Goal: Transaction & Acquisition: Purchase product/service

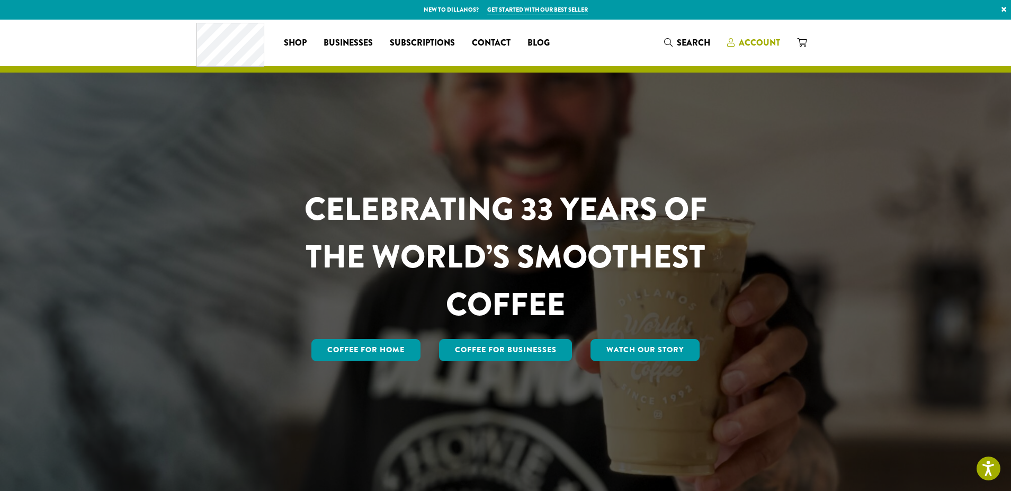
drag, startPoint x: 758, startPoint y: 36, endPoint x: 756, endPoint y: 47, distance: 11.3
click at [758, 38] on link "Account" at bounding box center [754, 42] width 70 height 17
click at [759, 47] on span "Account" at bounding box center [759, 43] width 41 height 12
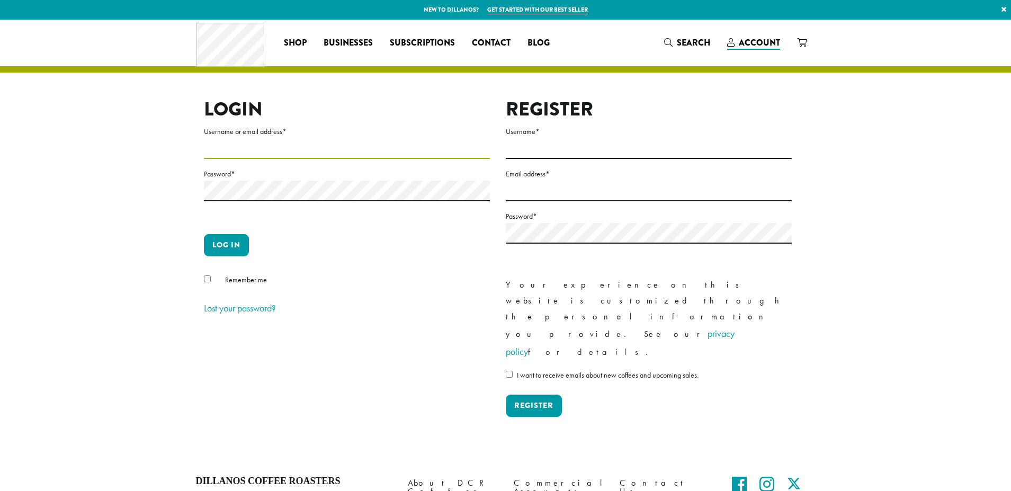
click at [263, 154] on input "Username or email address *" at bounding box center [347, 148] width 286 height 21
type input "**********"
click at [236, 244] on button "Log in" at bounding box center [226, 245] width 45 height 22
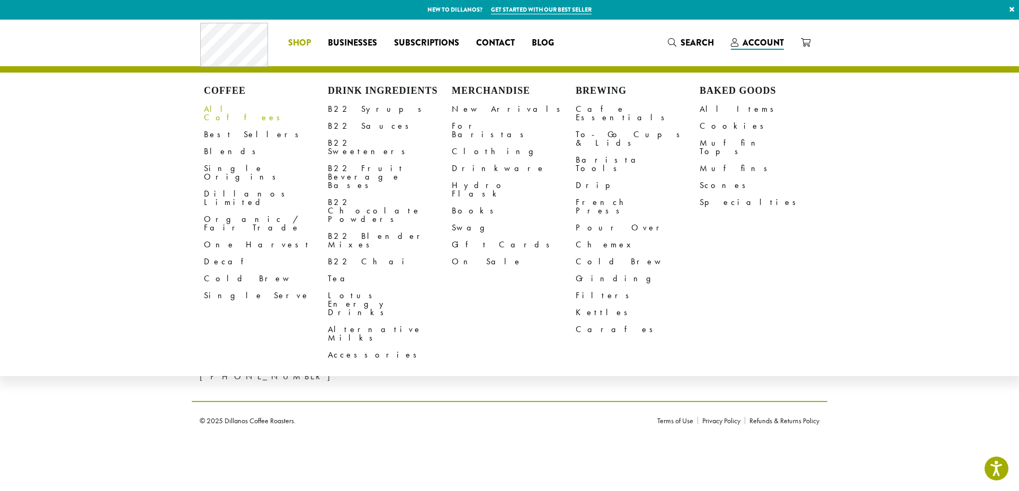
click at [239, 109] on link "All Coffees" at bounding box center [266, 113] width 124 height 25
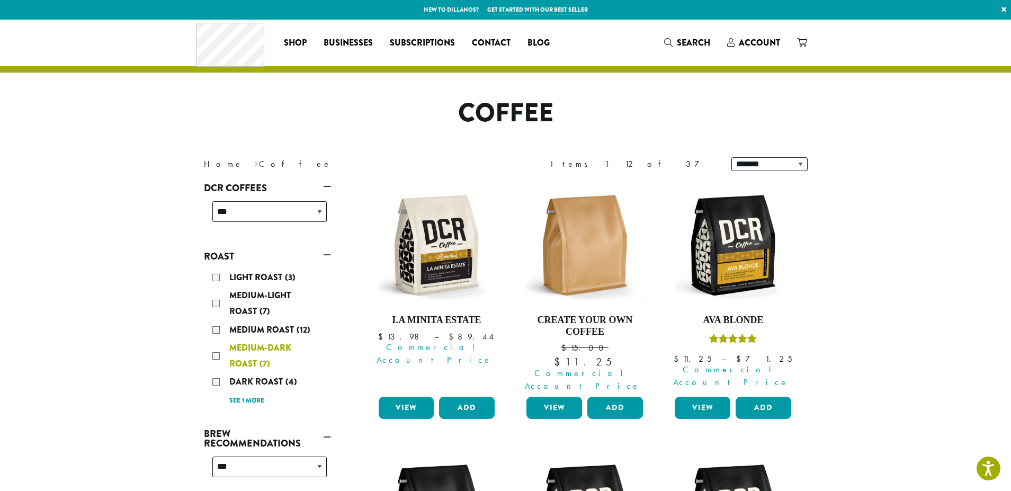
click at [255, 350] on span "Medium-Dark Roast" at bounding box center [260, 356] width 62 height 28
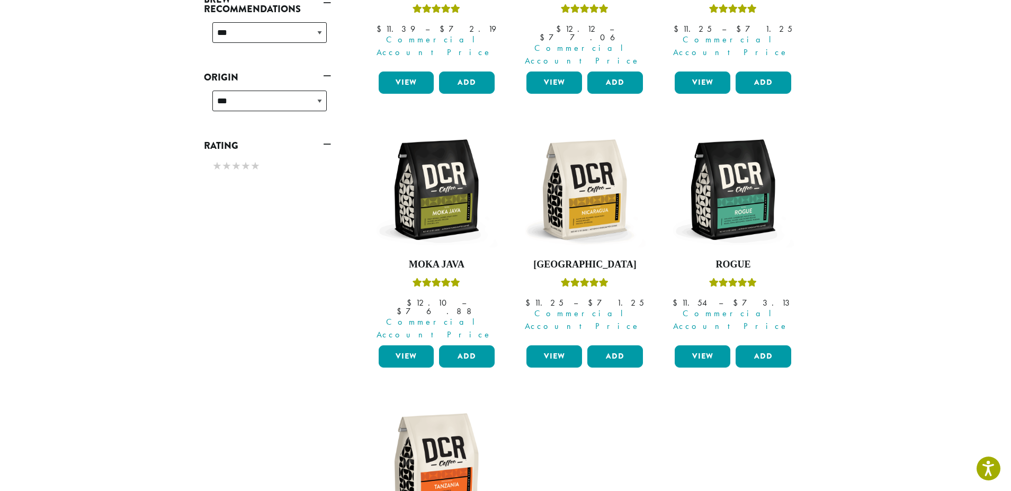
scroll to position [65, 0]
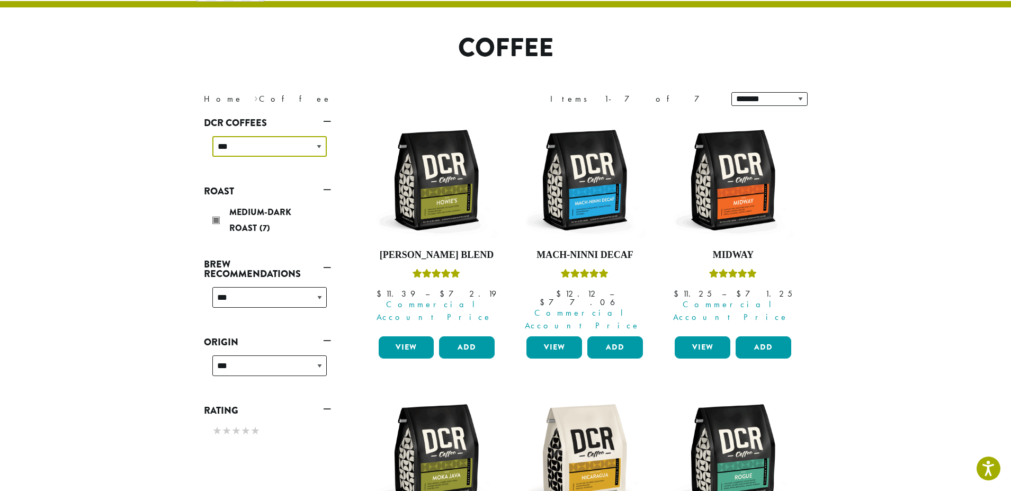
click at [319, 147] on select "**********" at bounding box center [269, 146] width 114 height 21
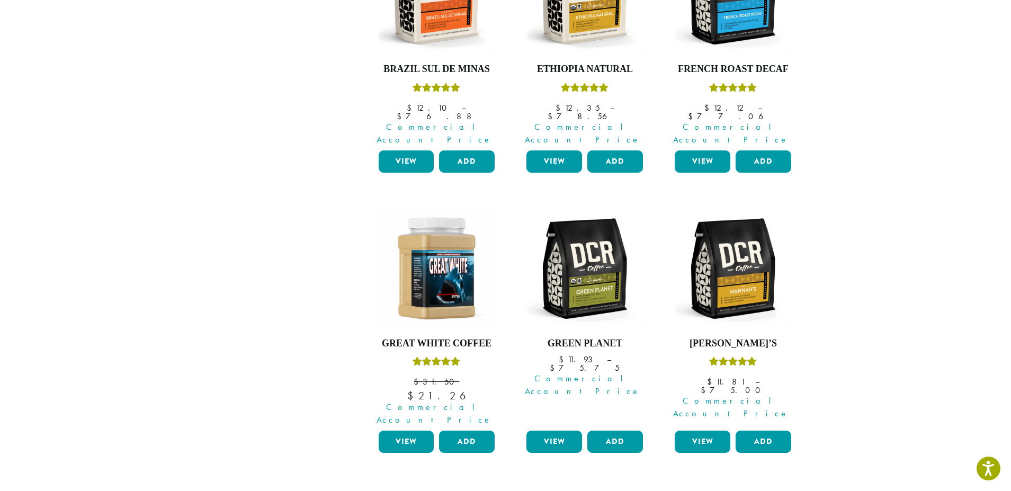
scroll to position [847, 0]
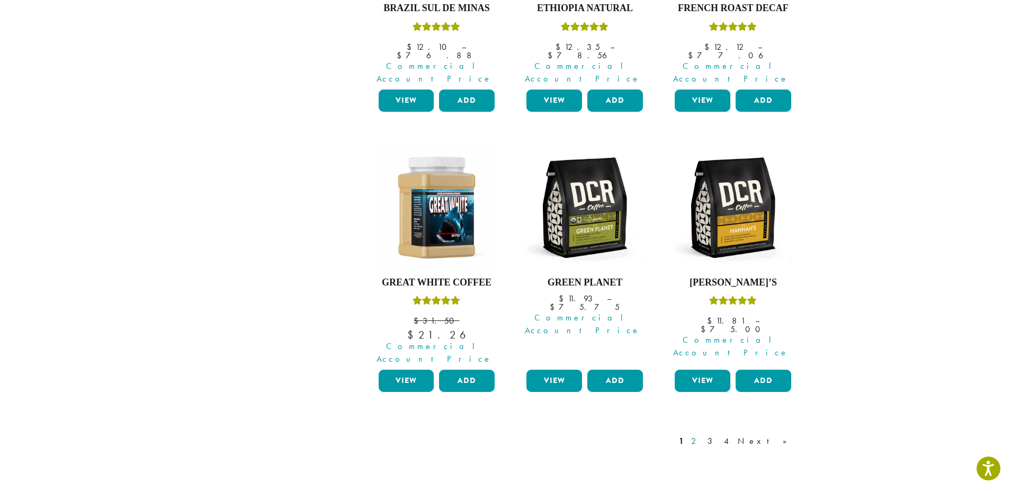
click at [702, 435] on link "2" at bounding box center [695, 441] width 13 height 13
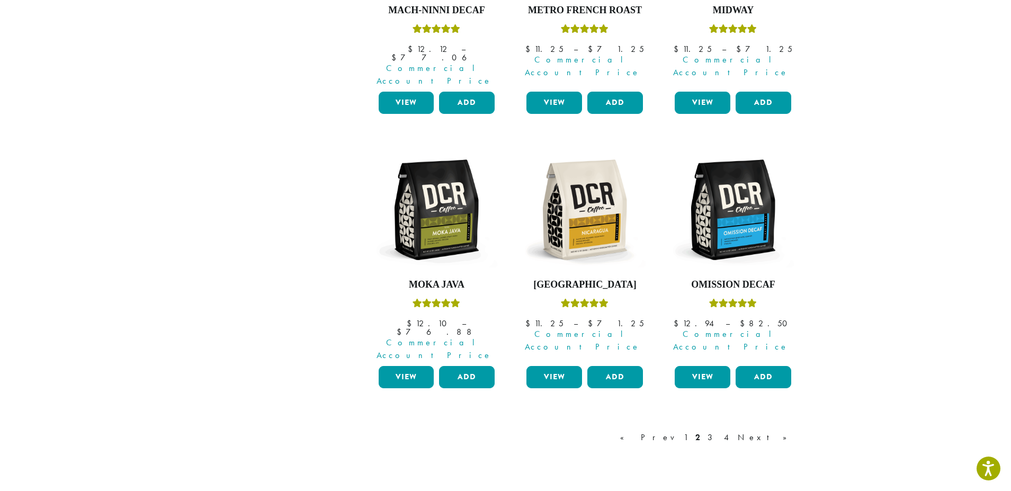
scroll to position [912, 0]
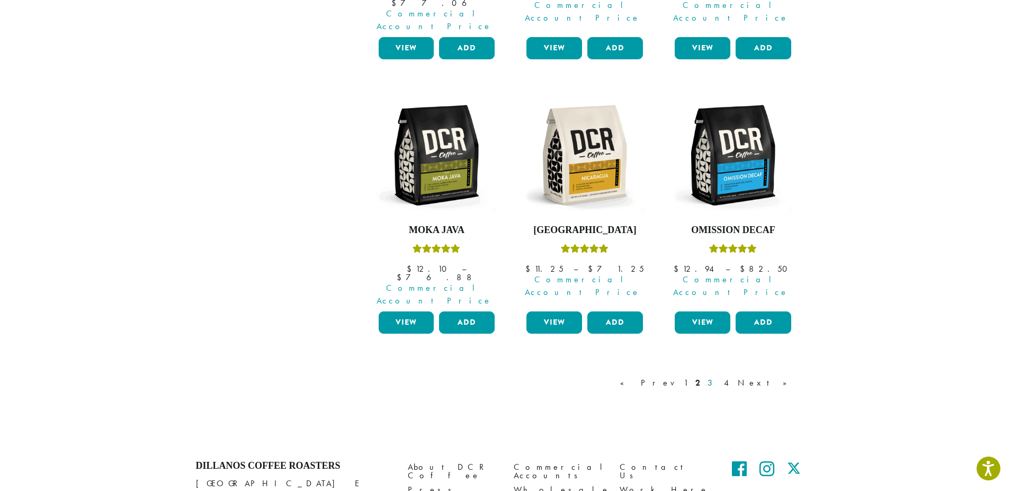
click at [719, 376] on link "3" at bounding box center [711, 382] width 13 height 13
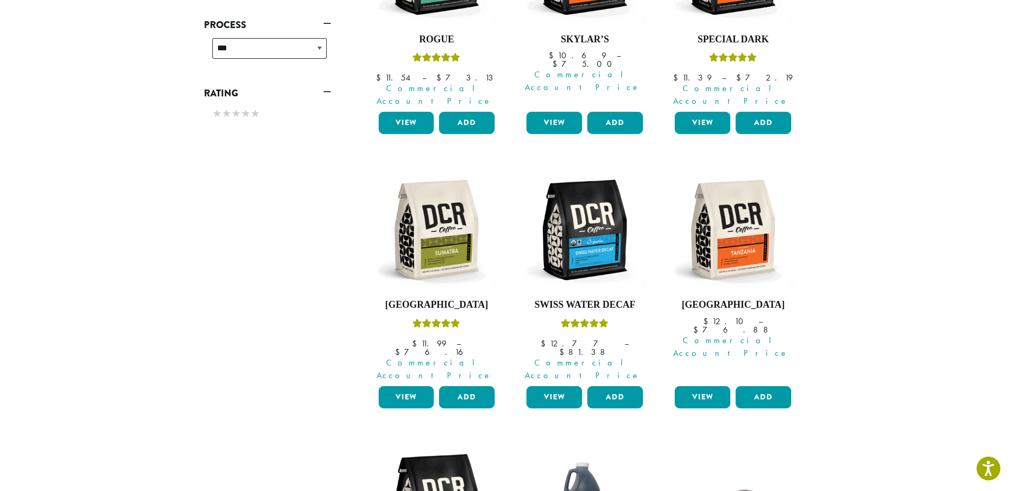
scroll to position [65, 0]
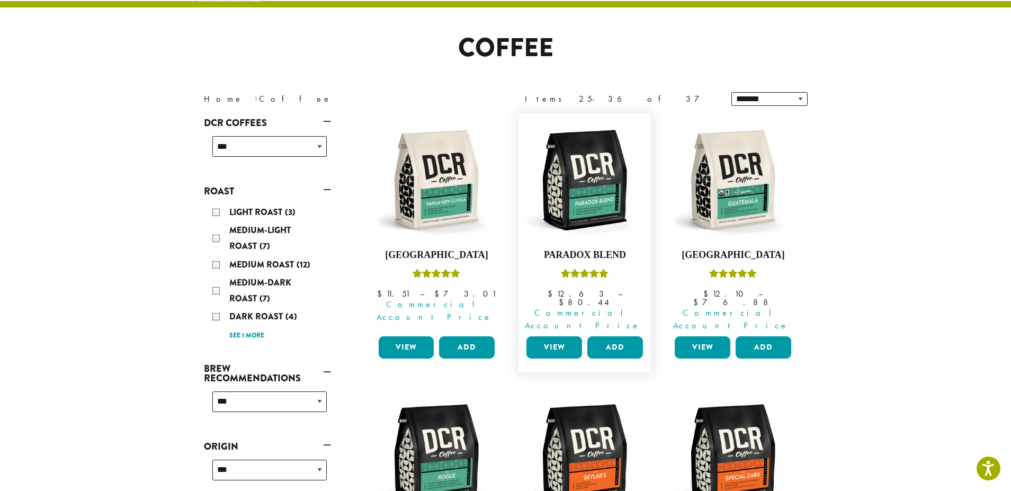
click at [559, 336] on link "View" at bounding box center [554, 347] width 56 height 22
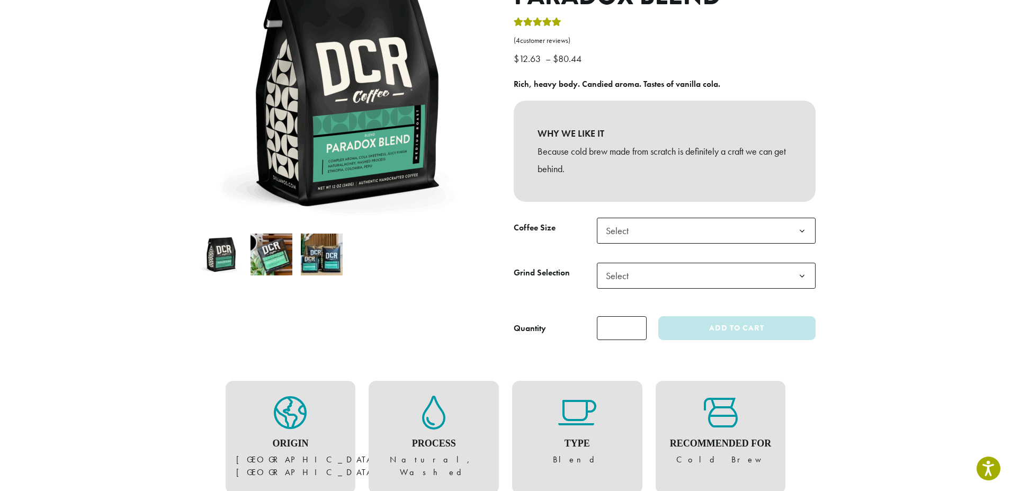
scroll to position [159, 0]
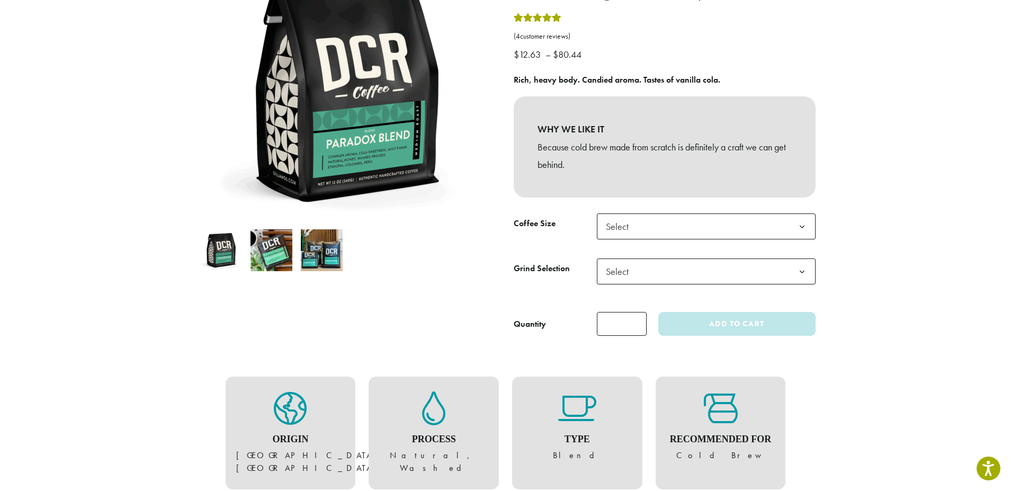
click at [805, 226] on b at bounding box center [802, 227] width 26 height 26
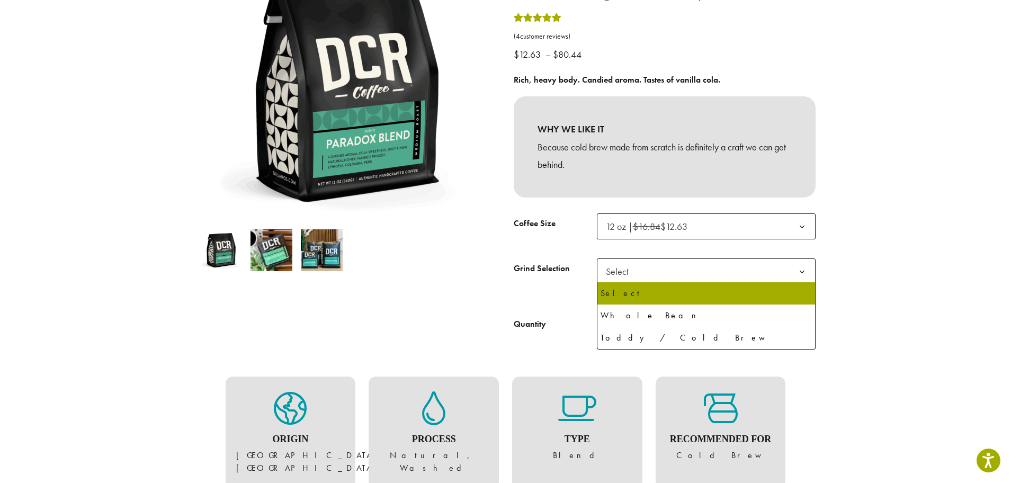
click at [803, 271] on b at bounding box center [802, 272] width 26 height 26
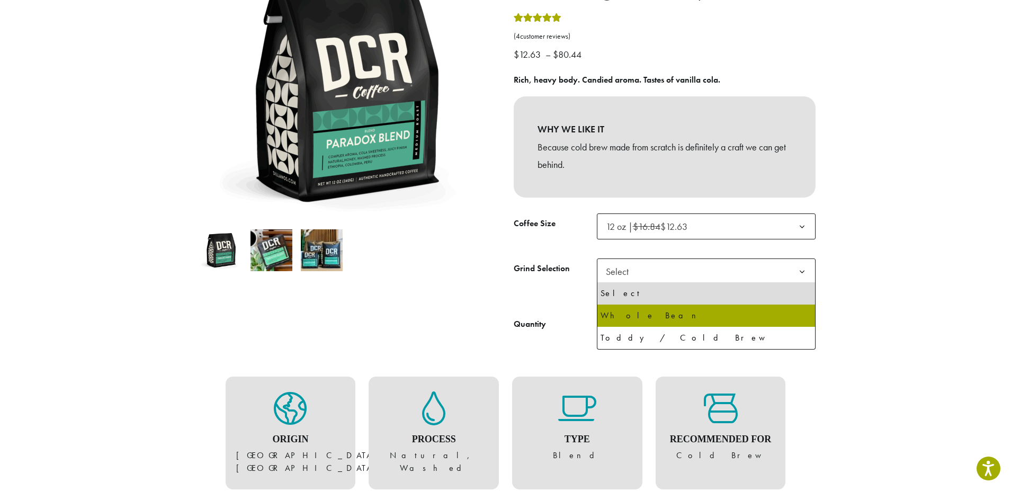
select select "*********"
select select "**********"
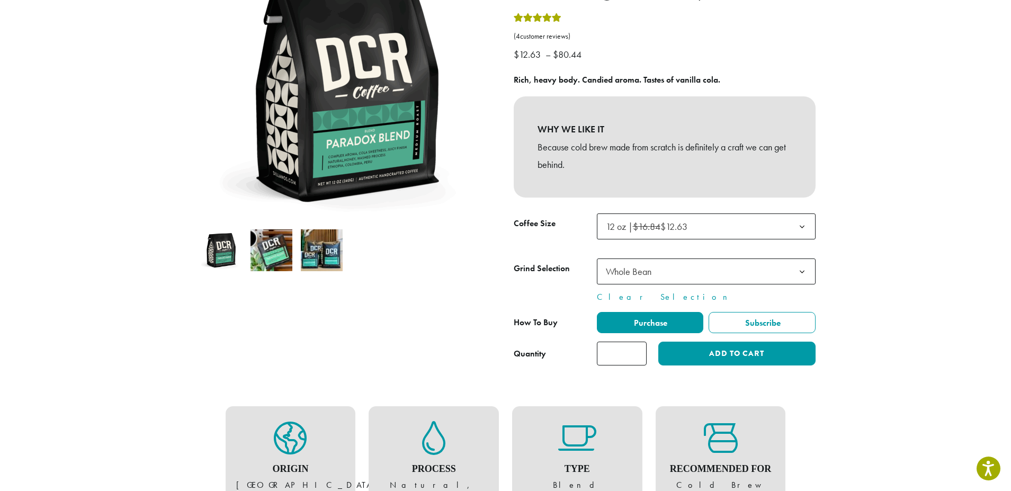
type input "*"
click at [633, 352] on input "*" at bounding box center [622, 354] width 50 height 24
click at [630, 351] on input "*" at bounding box center [622, 354] width 50 height 24
click at [679, 354] on button "Add to cart" at bounding box center [736, 354] width 157 height 24
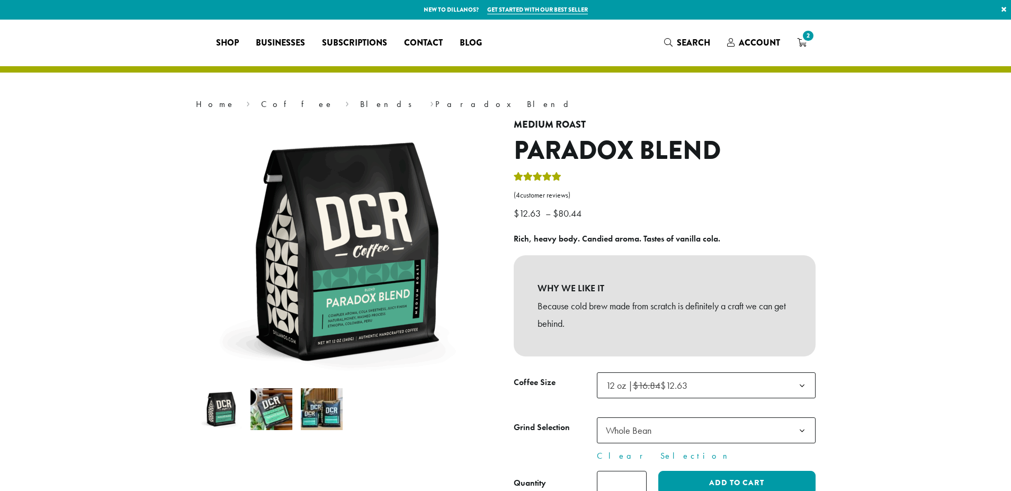
select select "*********"
select select "**********"
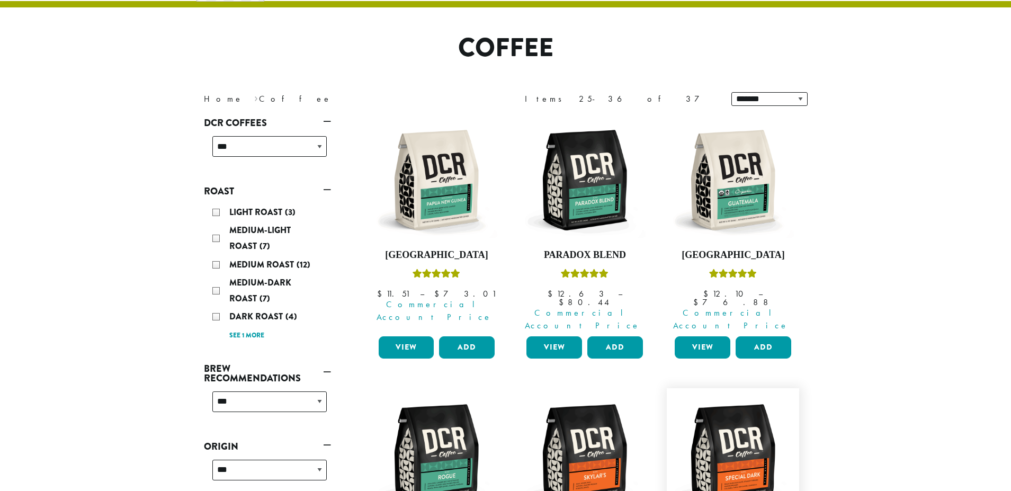
click at [737, 447] on img at bounding box center [733, 454] width 122 height 122
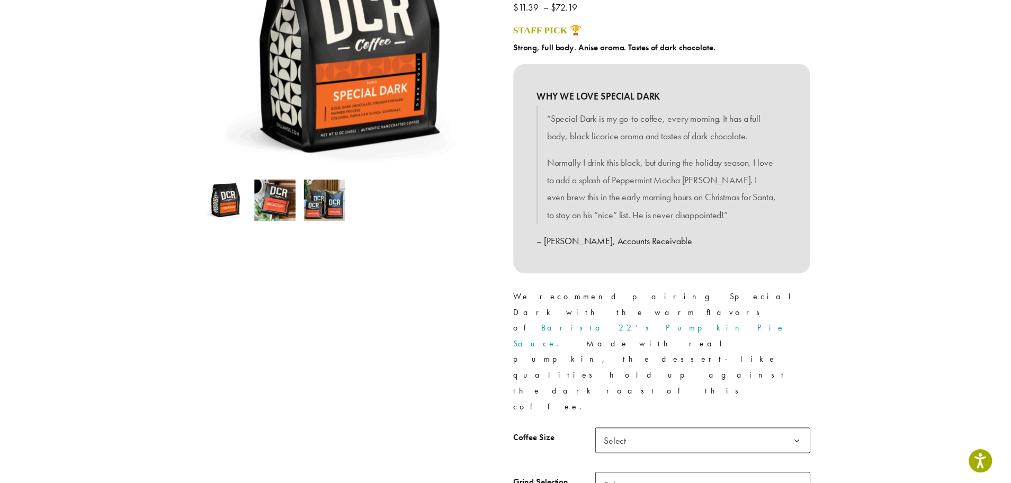
scroll to position [212, 0]
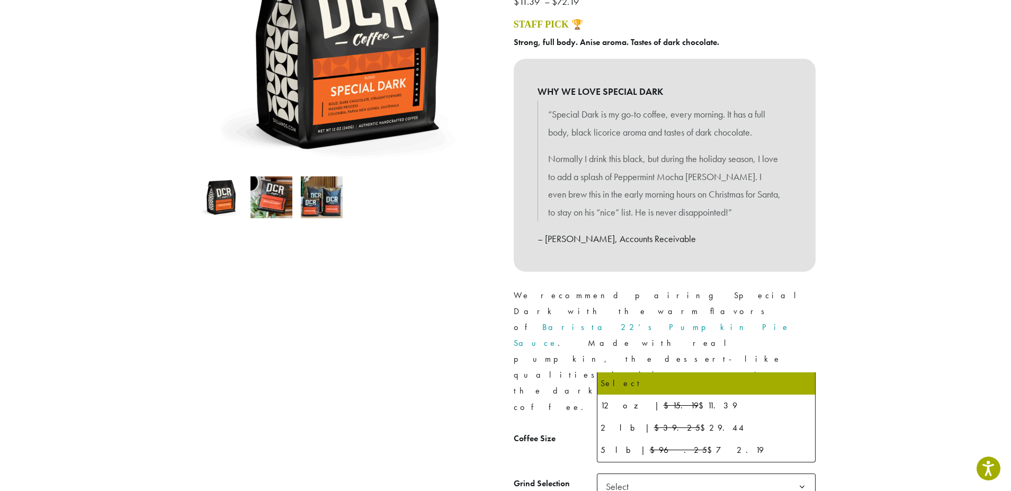
click at [802, 429] on b at bounding box center [802, 442] width 26 height 26
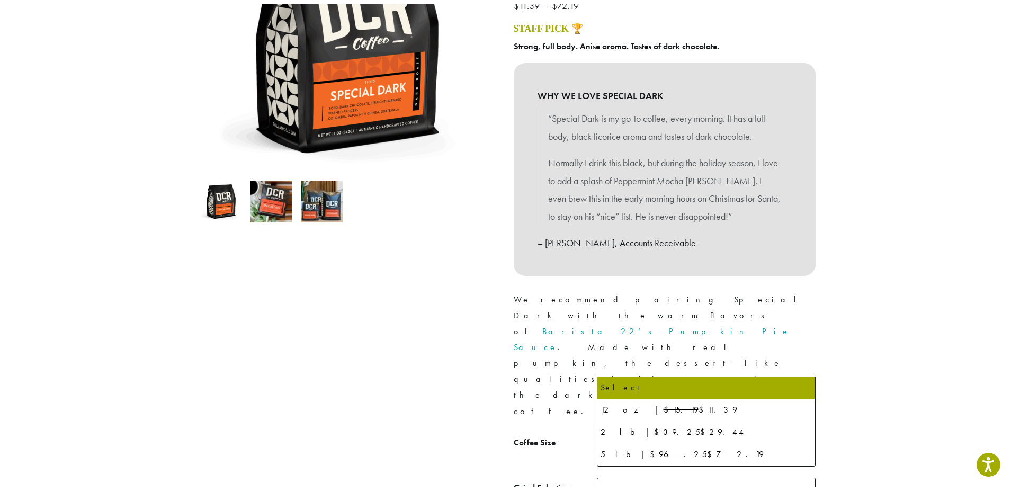
scroll to position [0, 0]
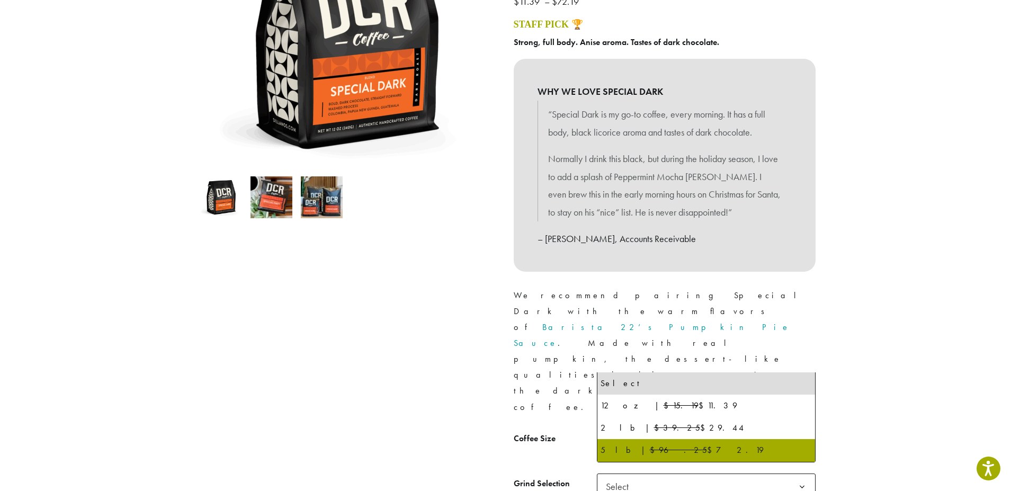
select select "**********"
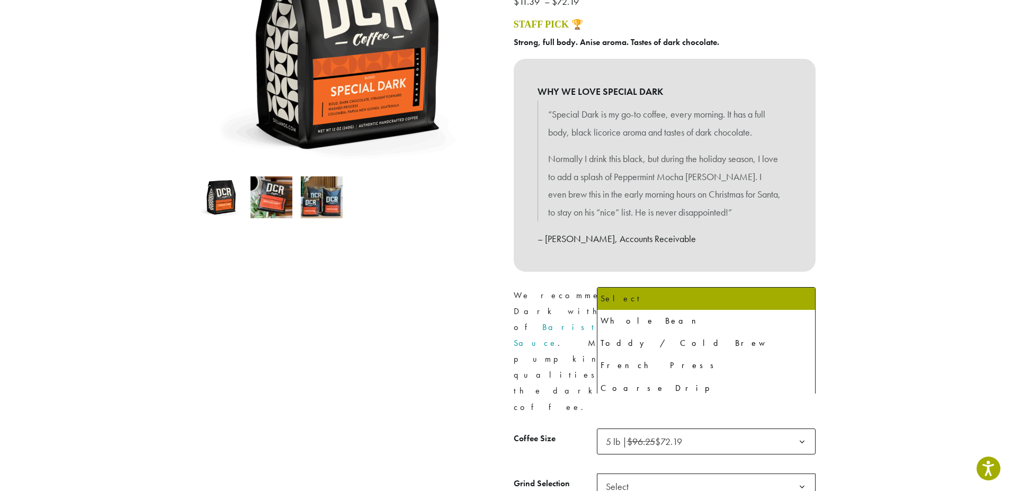
click at [796, 474] on b at bounding box center [802, 487] width 26 height 26
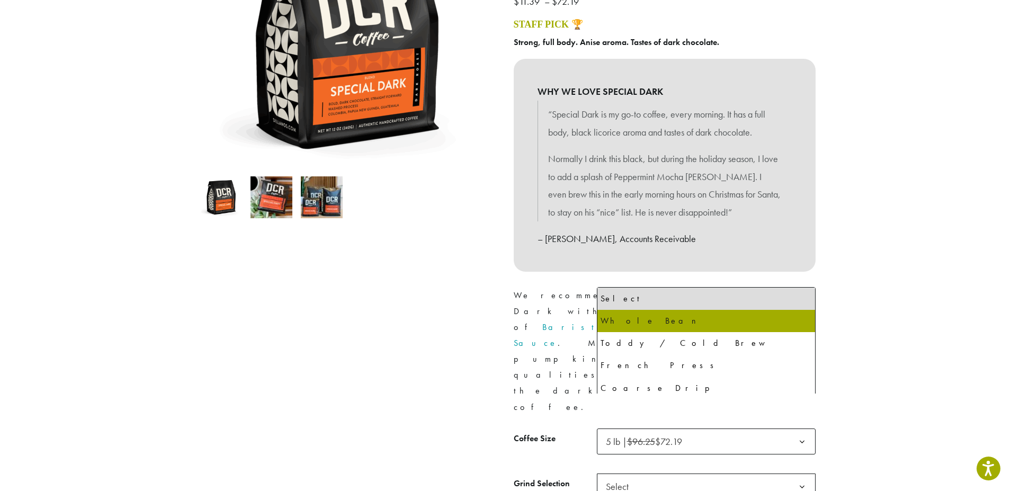
select select "**********"
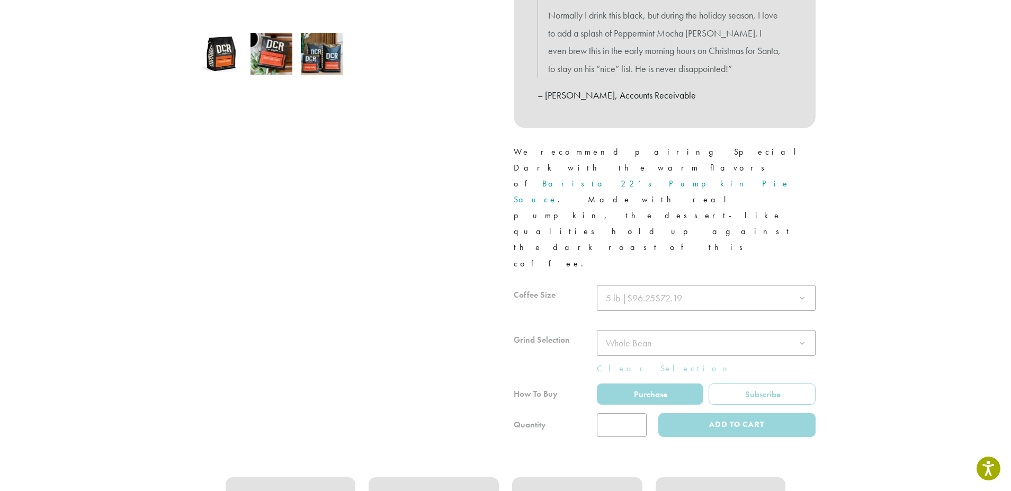
scroll to position [371, 0]
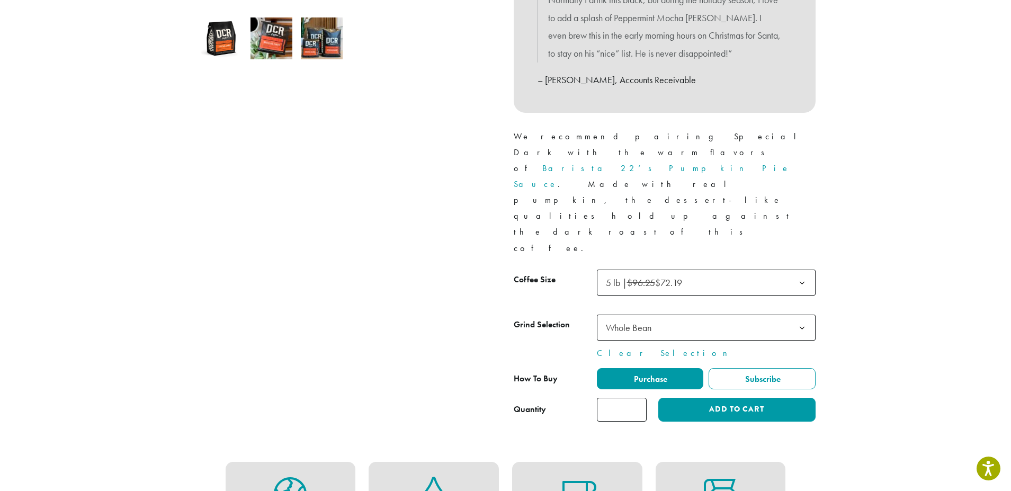
type input "*"
click at [634, 398] on input "*" at bounding box center [622, 410] width 50 height 24
click at [692, 398] on button "Add to cart" at bounding box center [736, 410] width 157 height 24
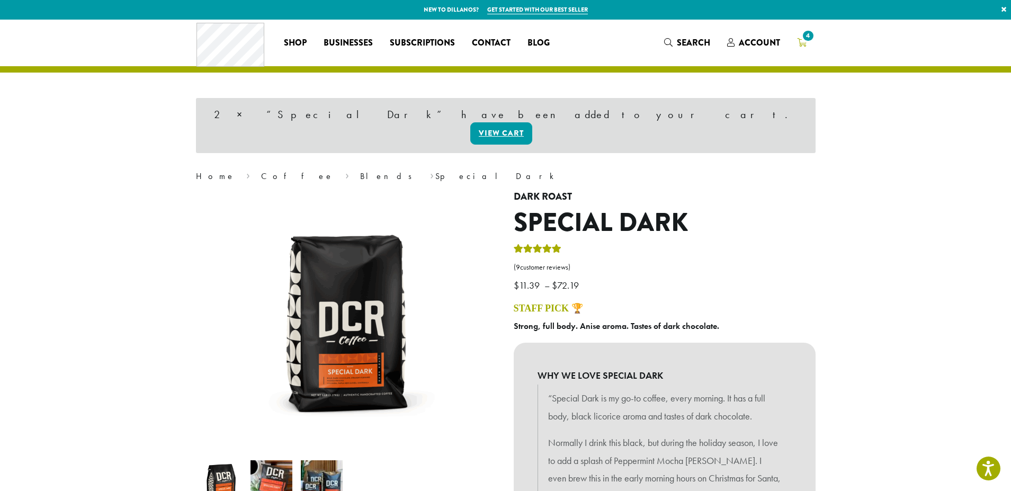
click at [801, 43] on icon "4" at bounding box center [802, 42] width 10 height 8
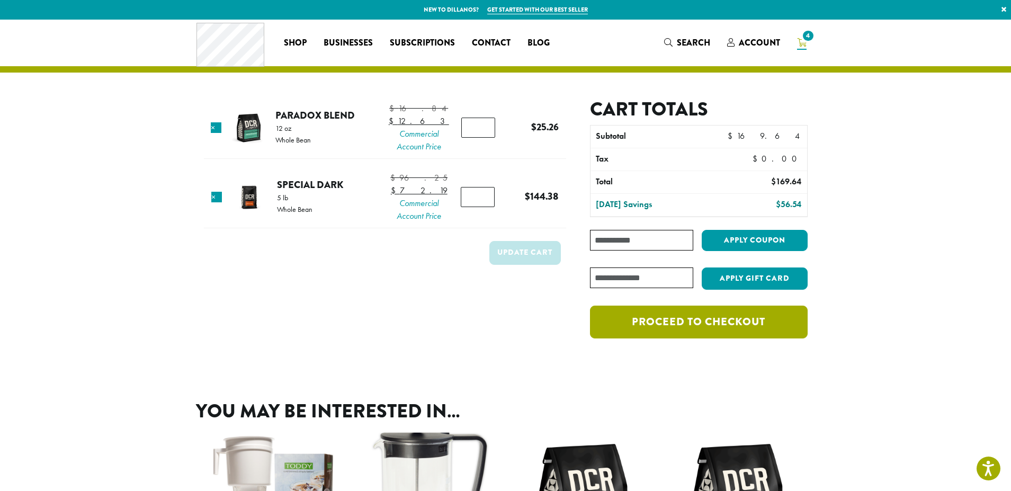
click at [708, 322] on link "Proceed to checkout" at bounding box center [698, 322] width 217 height 33
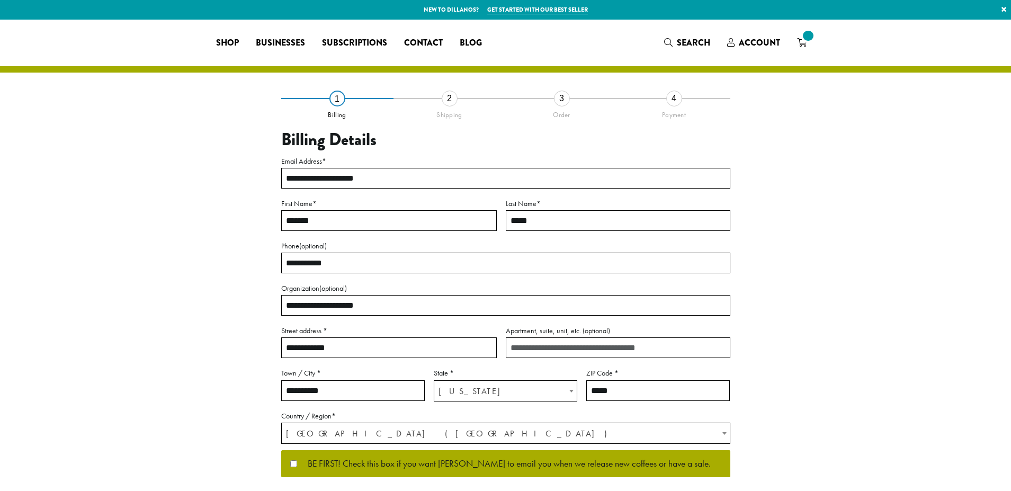
select select "**"
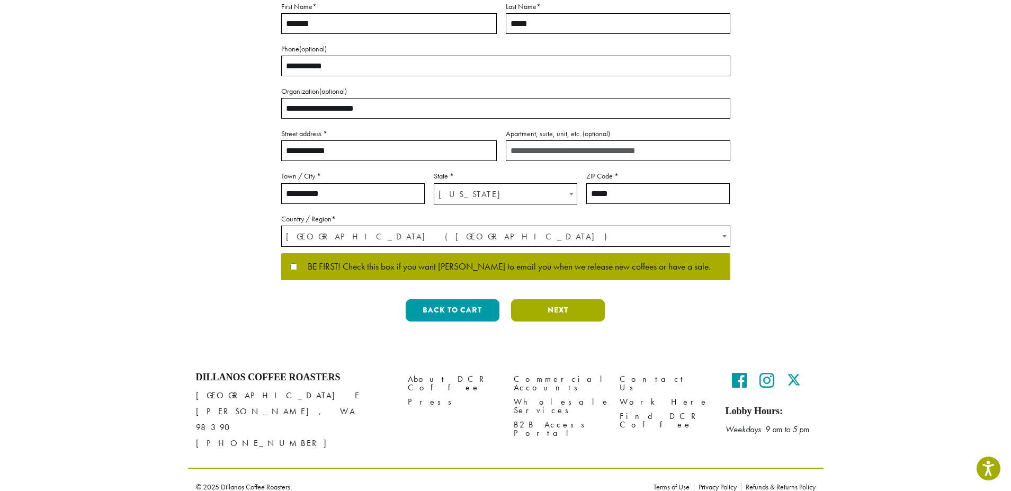
click at [587, 309] on button "Next" at bounding box center [558, 310] width 94 height 22
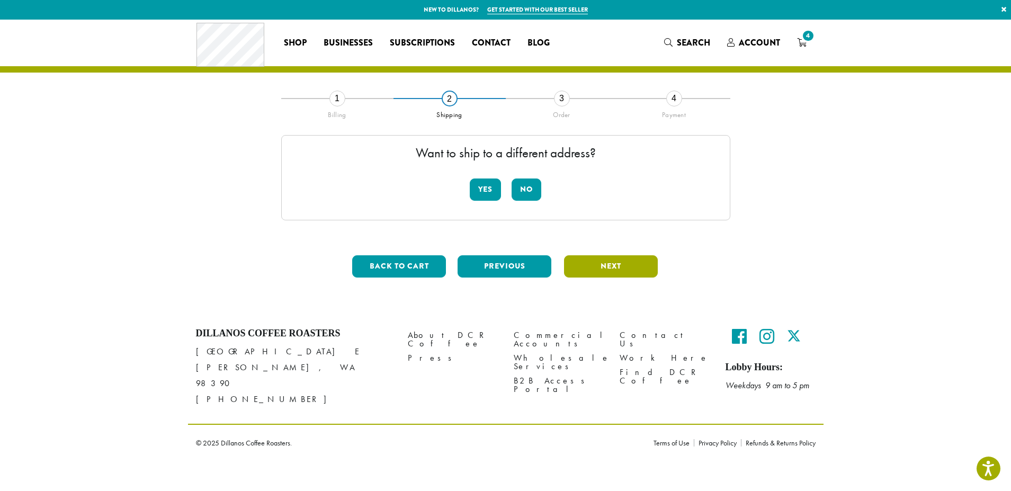
scroll to position [0, 0]
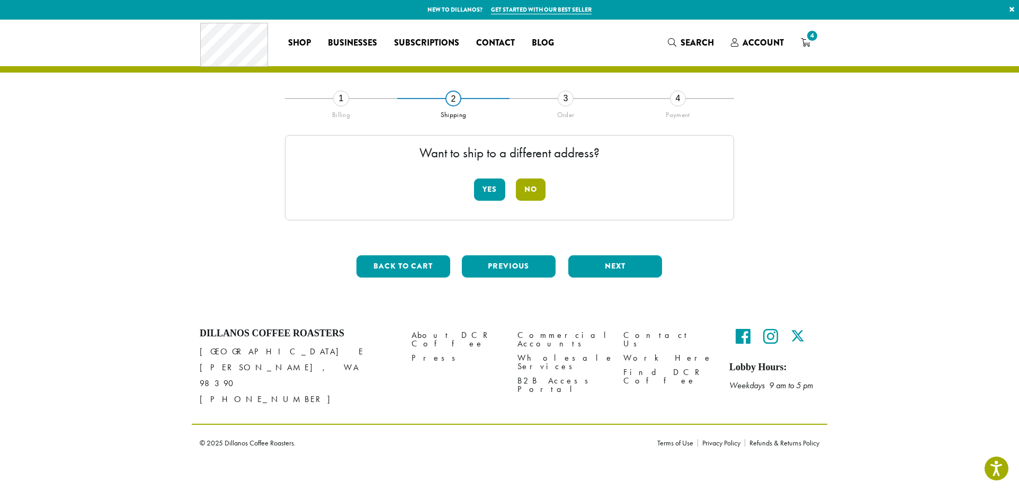
click at [538, 191] on button "No" at bounding box center [531, 189] width 30 height 22
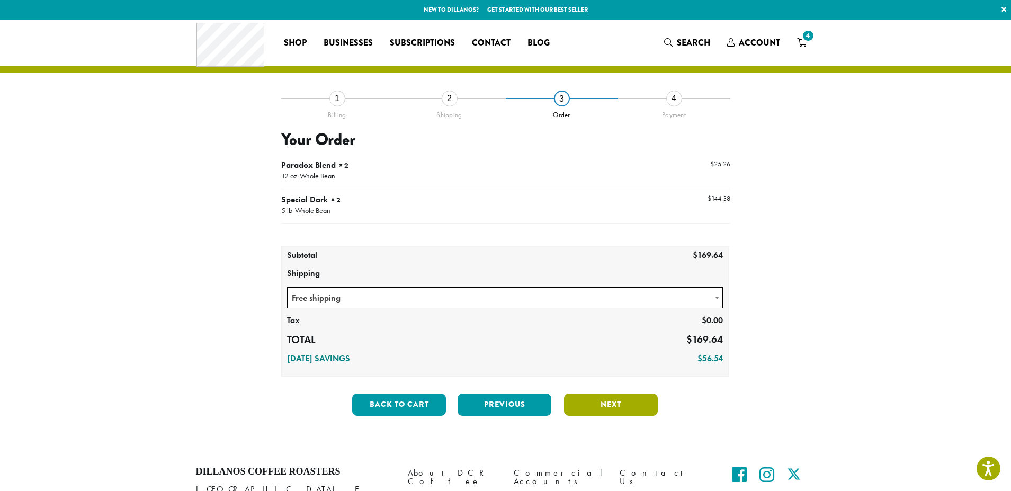
click at [620, 409] on button "Next" at bounding box center [611, 404] width 94 height 22
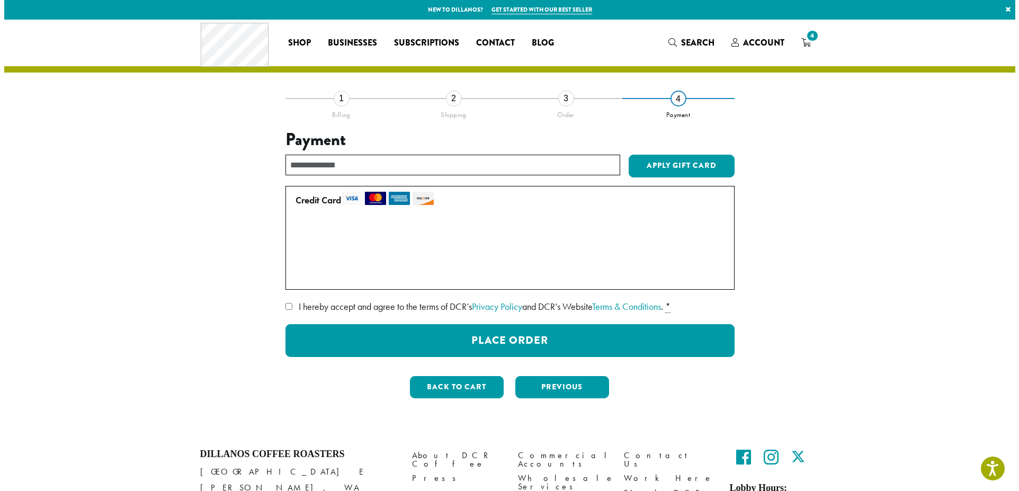
scroll to position [24, 0]
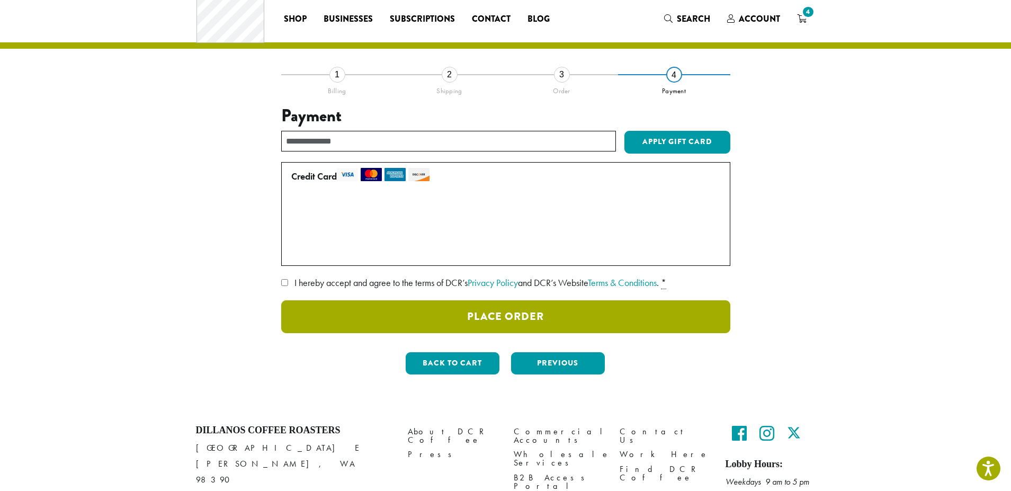
click at [560, 315] on button "Place Order" at bounding box center [505, 316] width 449 height 33
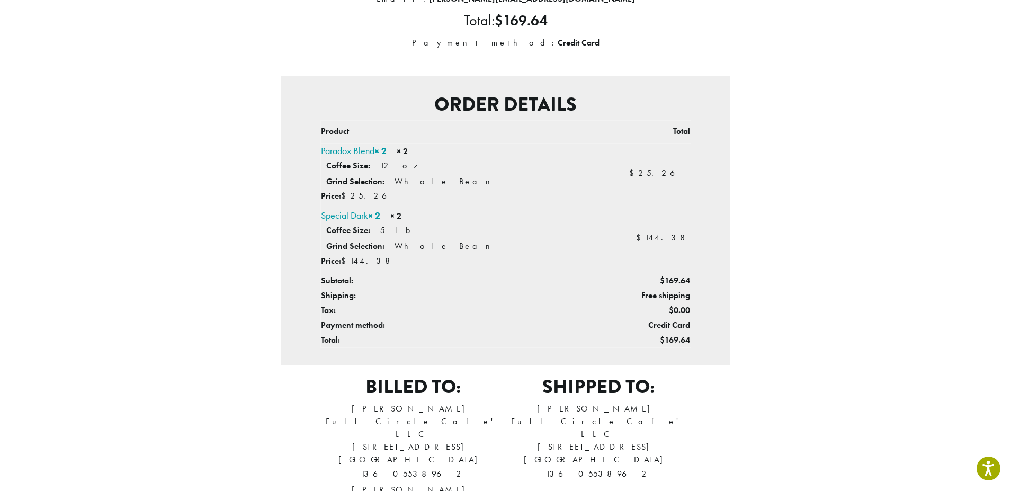
scroll to position [212, 0]
